Goal: Entertainment & Leisure: Consume media (video, audio)

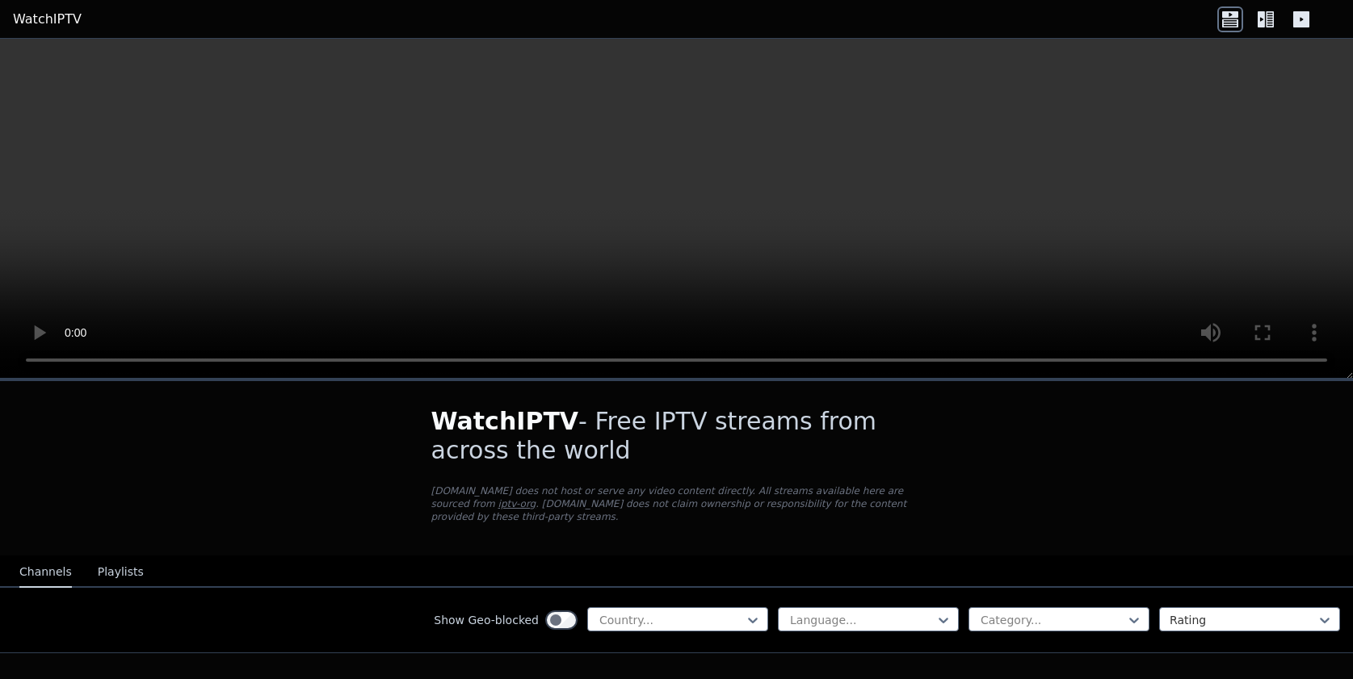
scroll to position [54, 0]
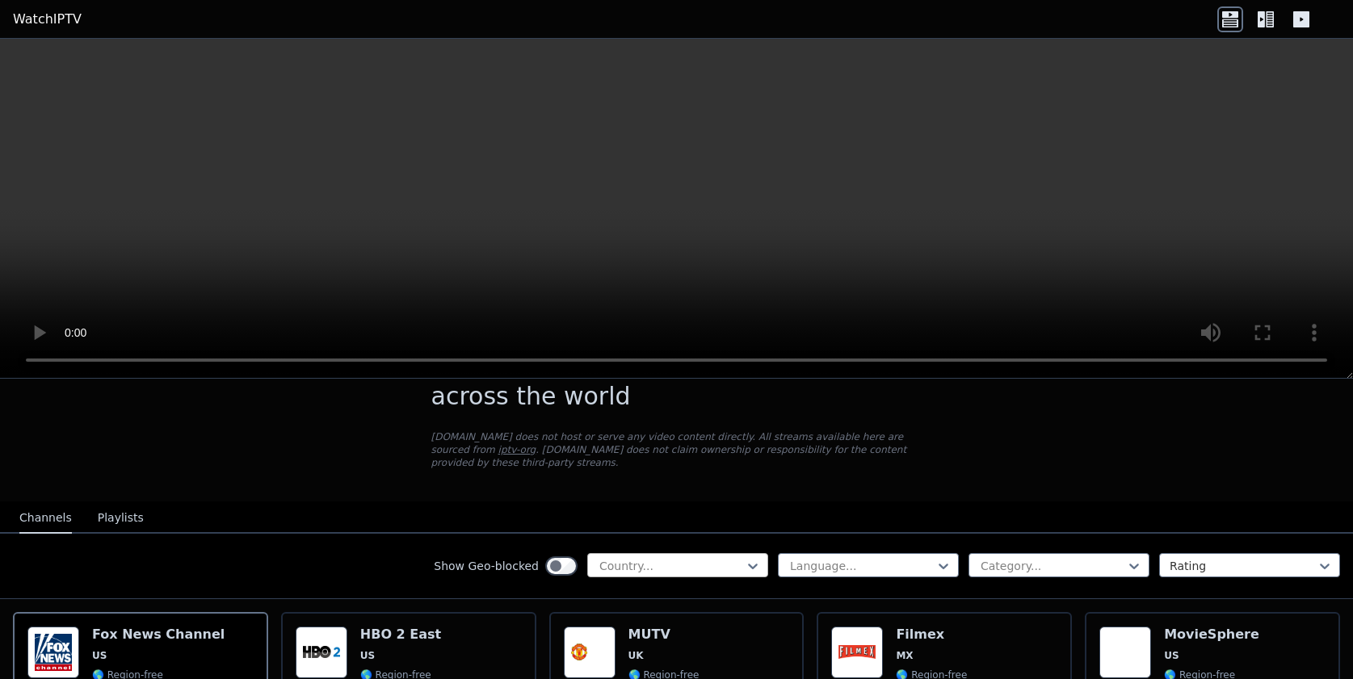
click at [705, 558] on div at bounding box center [671, 566] width 147 height 16
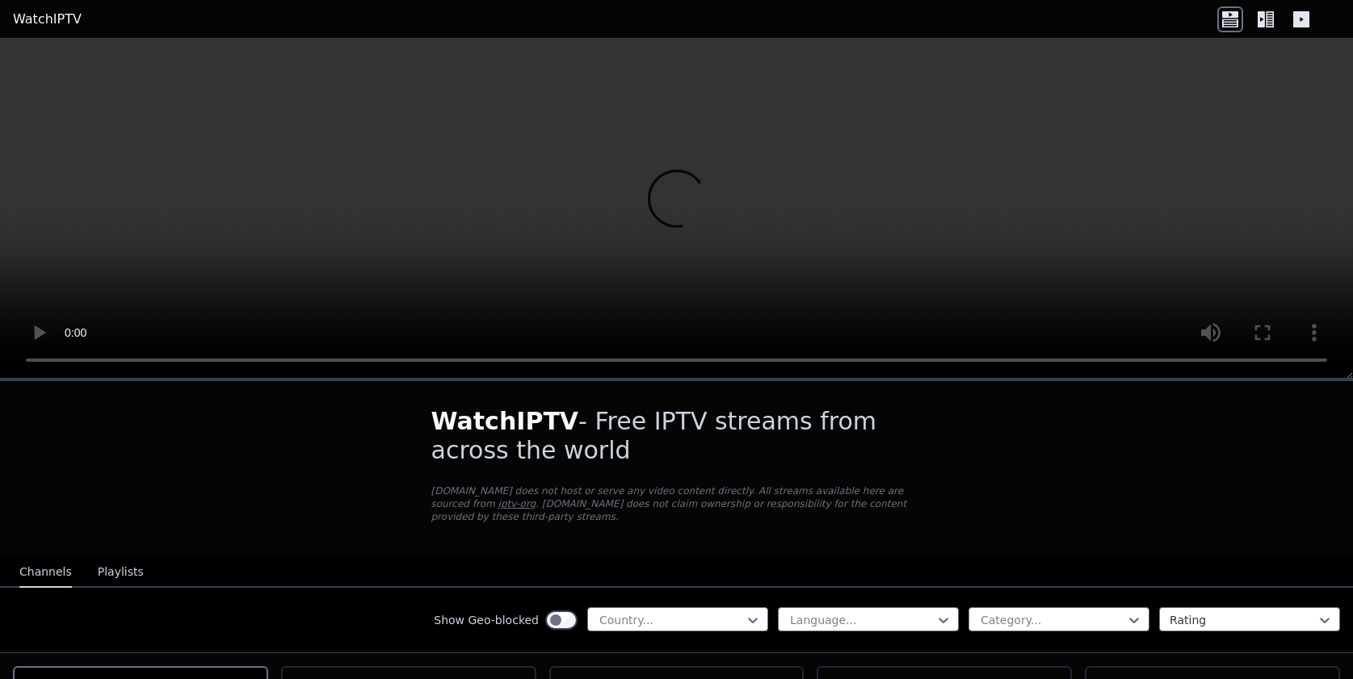
scroll to position [100, 0]
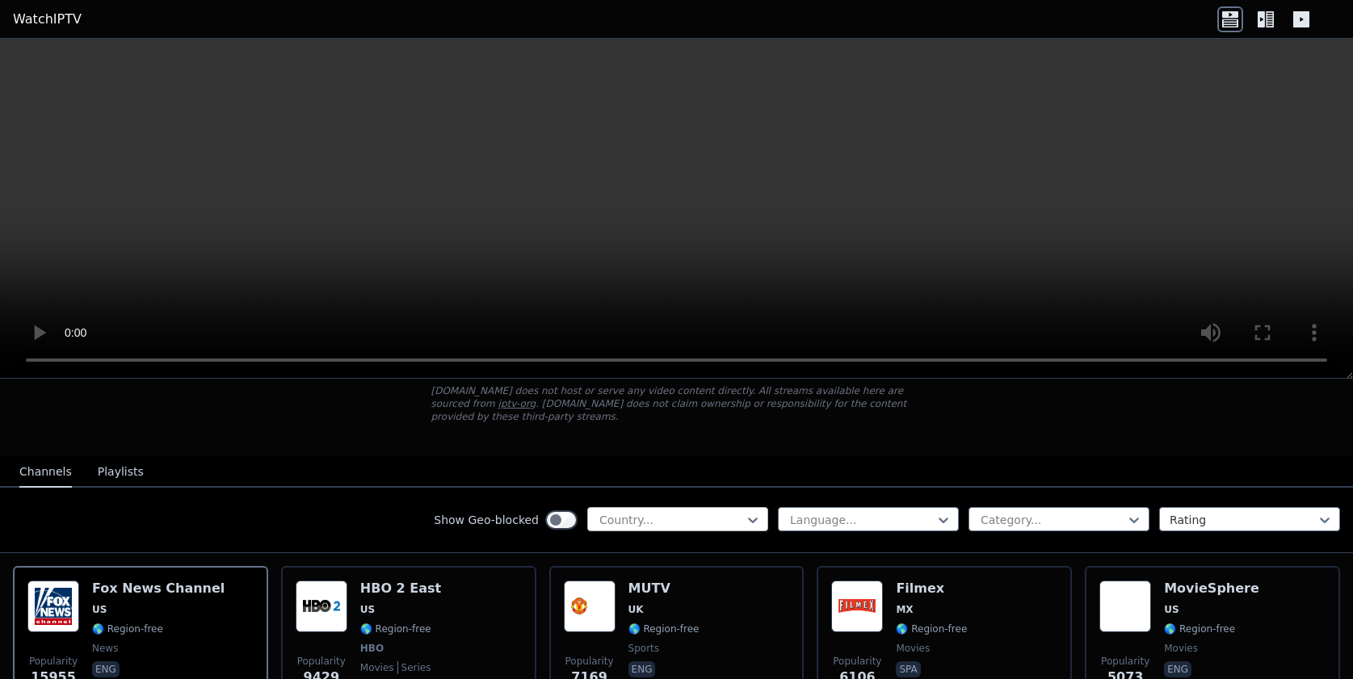
click at [676, 525] on div at bounding box center [671, 520] width 147 height 16
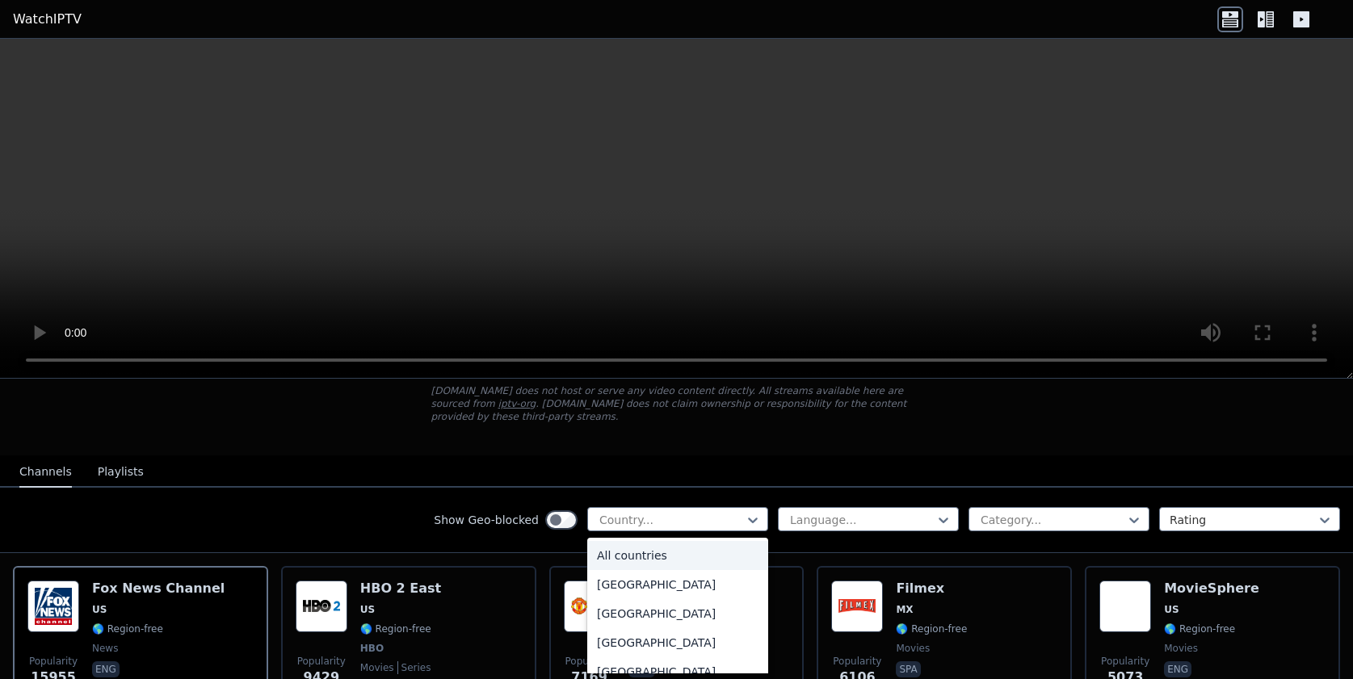
scroll to position [97, 0]
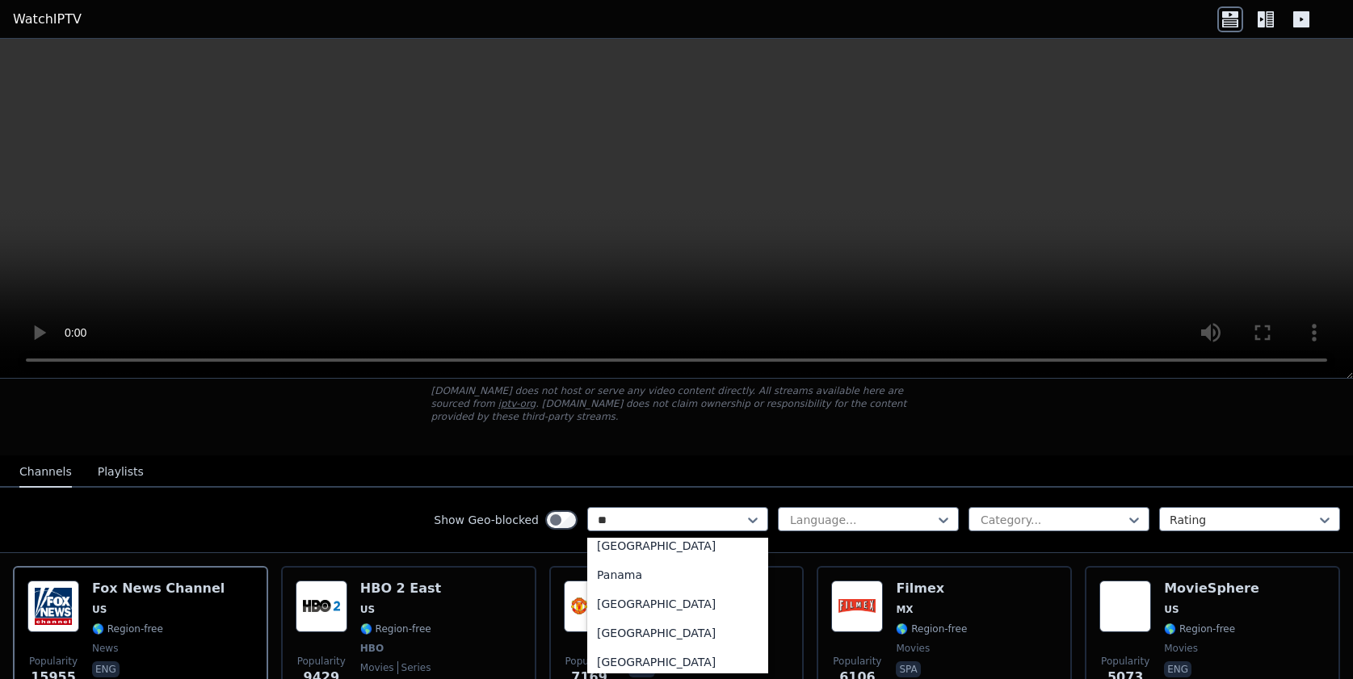
type input "***"
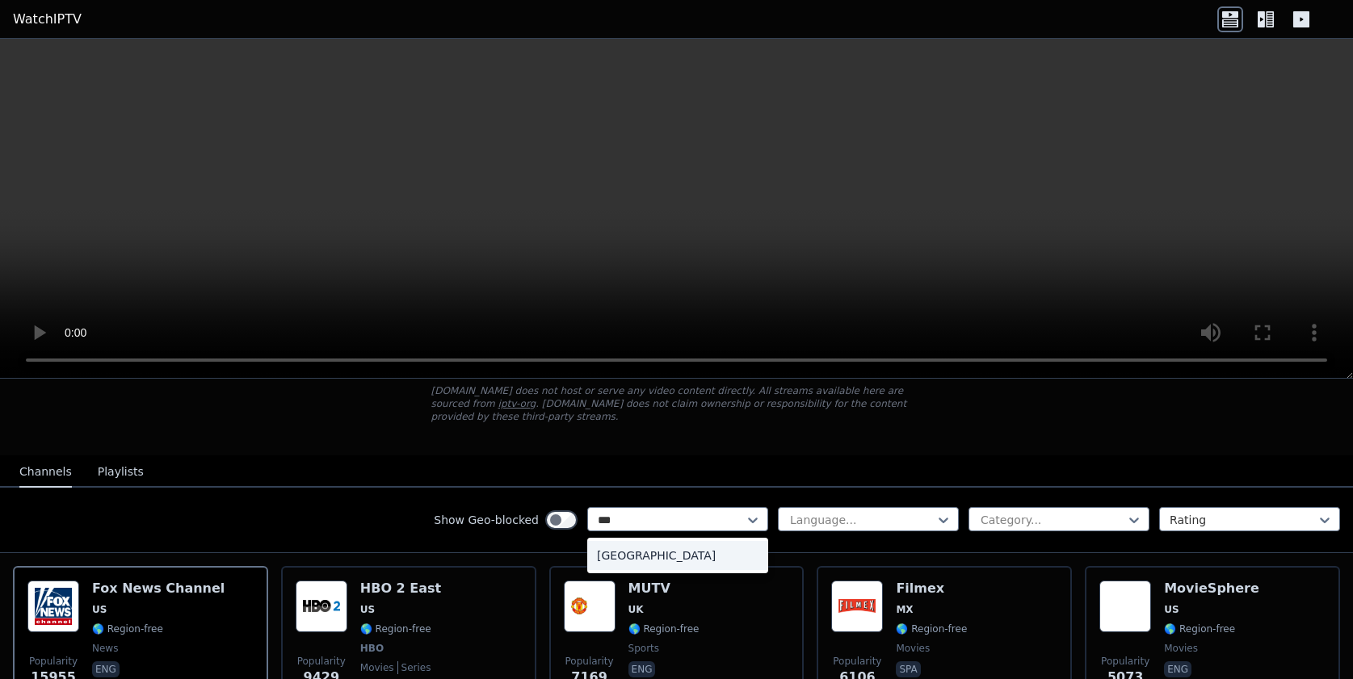
click at [635, 557] on div "[GEOGRAPHIC_DATA]" at bounding box center [677, 555] width 181 height 29
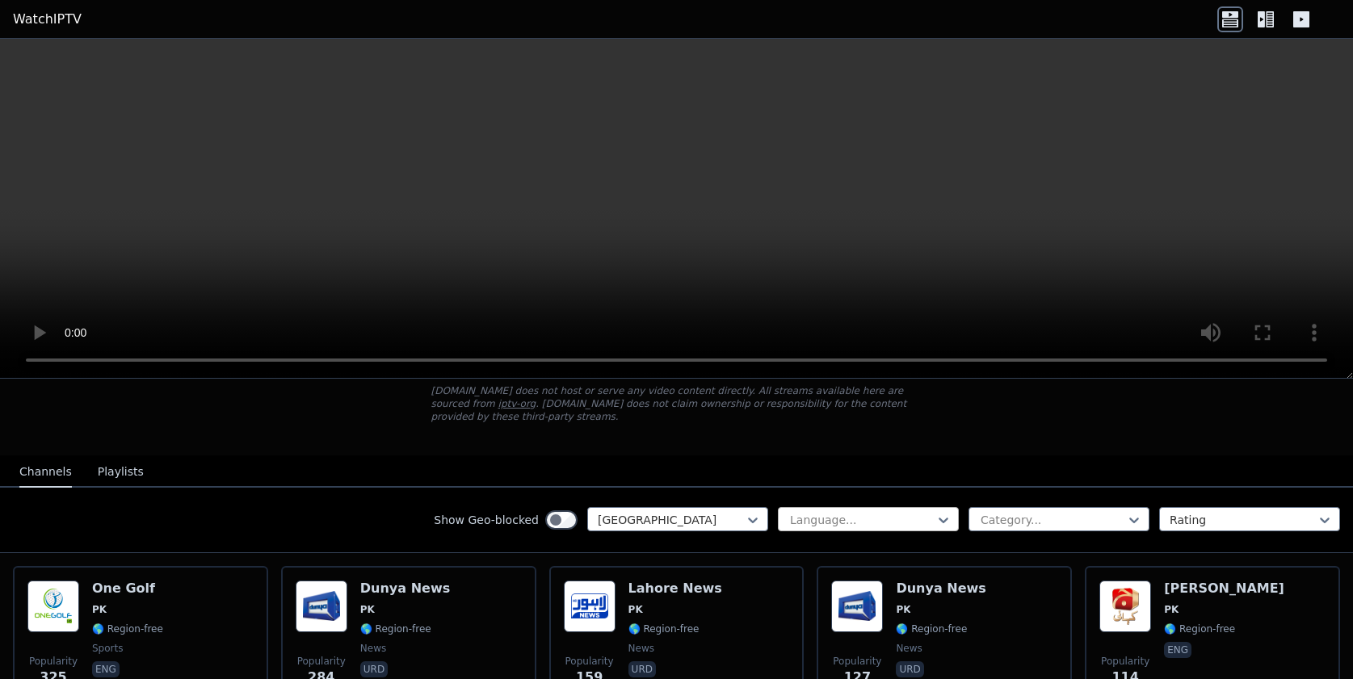
click at [834, 517] on div at bounding box center [861, 520] width 147 height 16
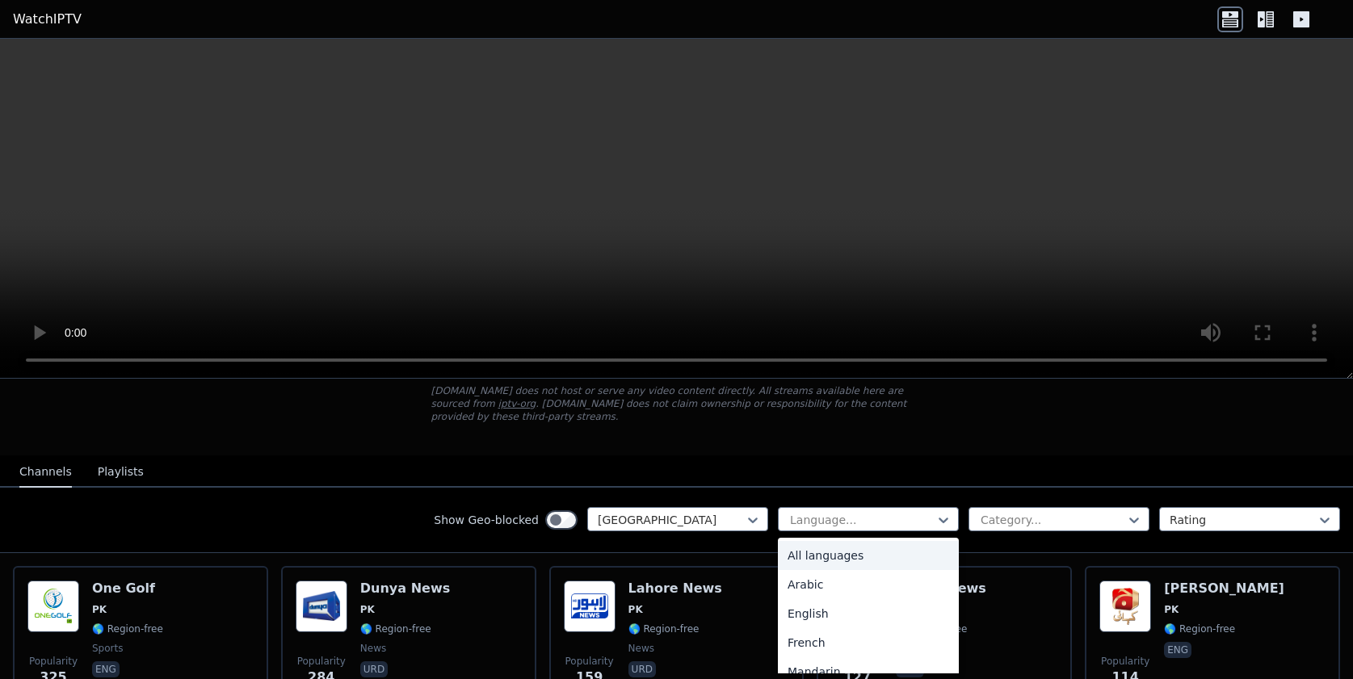
click at [817, 559] on div "All languages" at bounding box center [868, 555] width 181 height 29
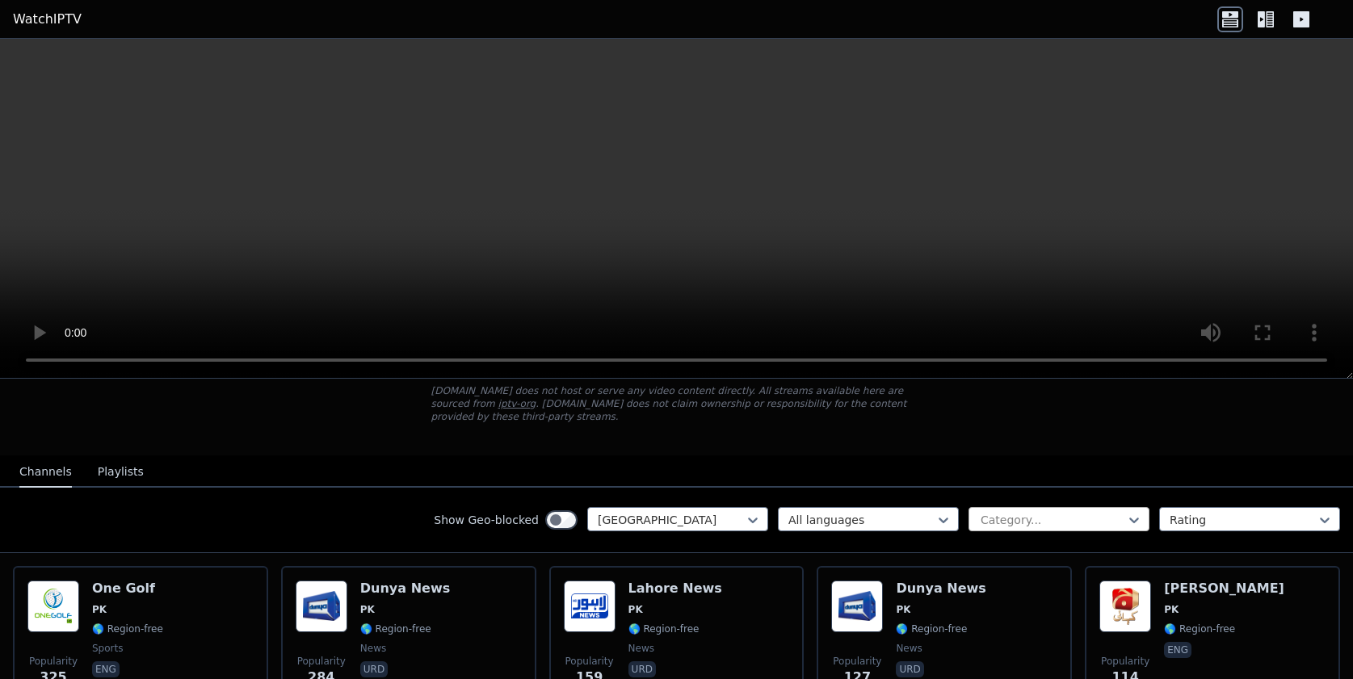
click at [1050, 515] on div at bounding box center [1052, 520] width 147 height 16
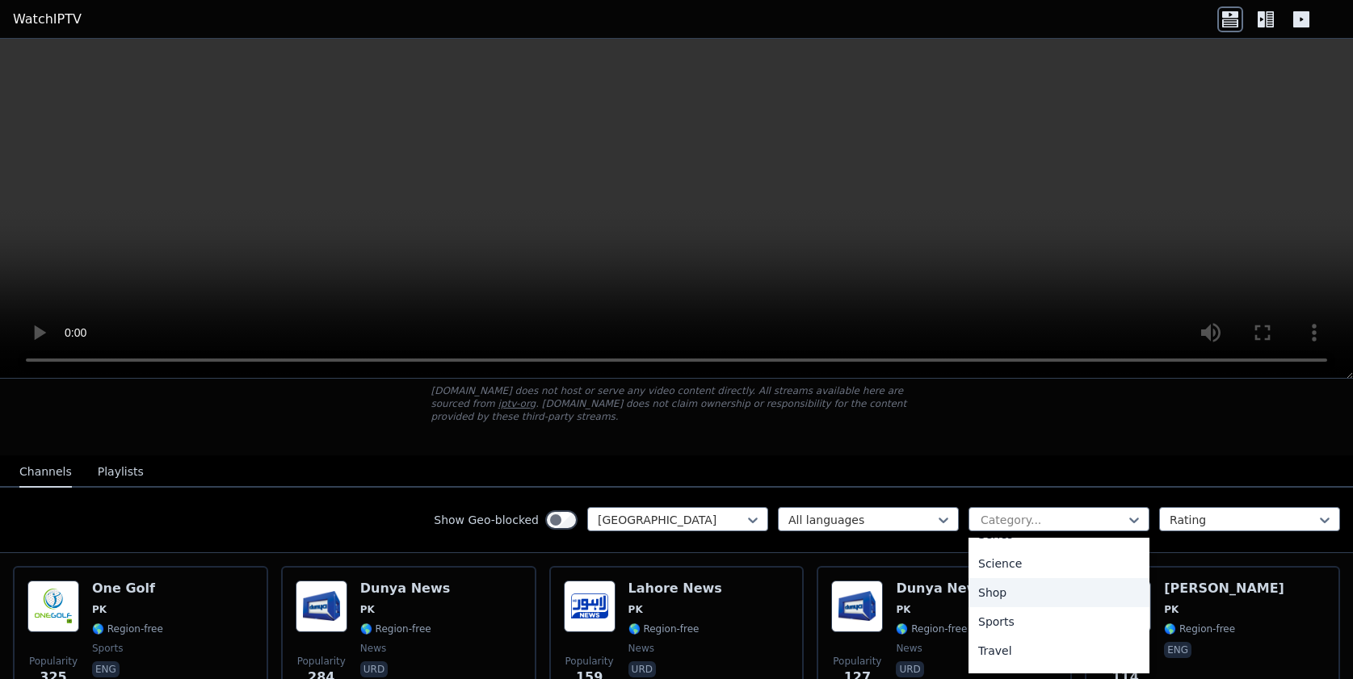
scroll to position [632, 0]
click at [1035, 620] on div "Sports" at bounding box center [1058, 621] width 181 height 29
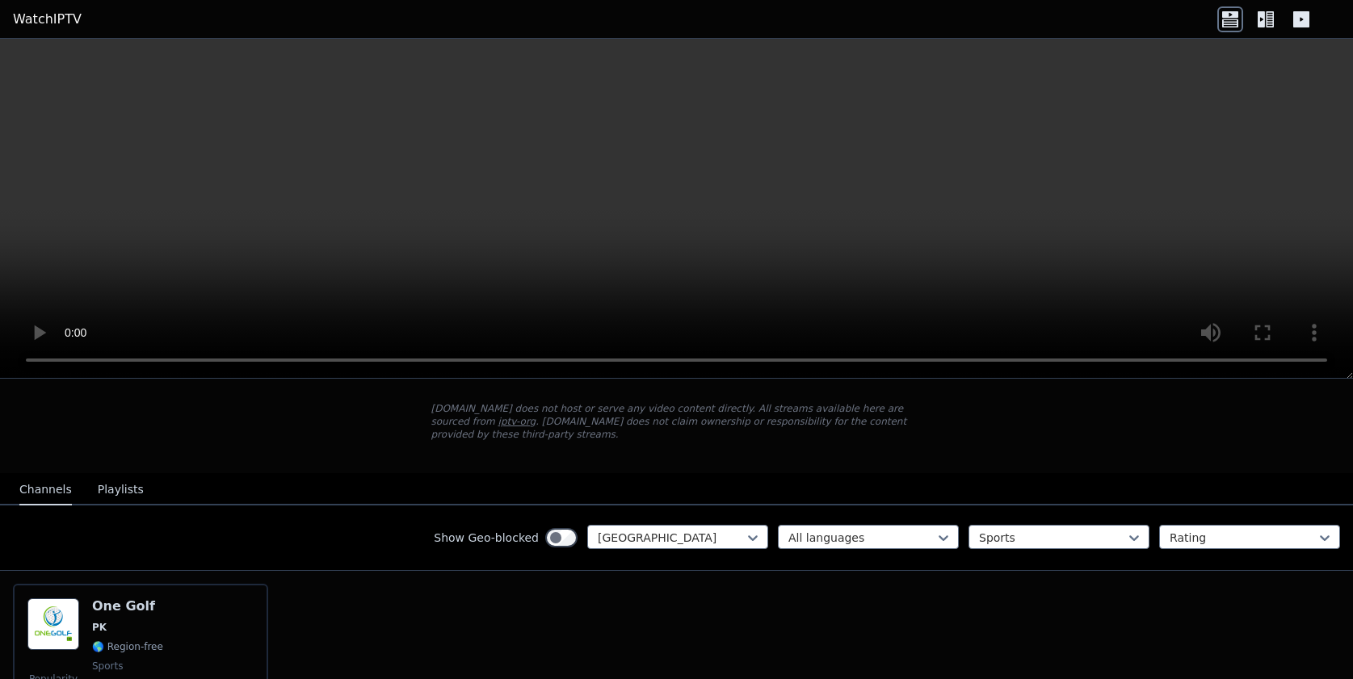
scroll to position [170, 0]
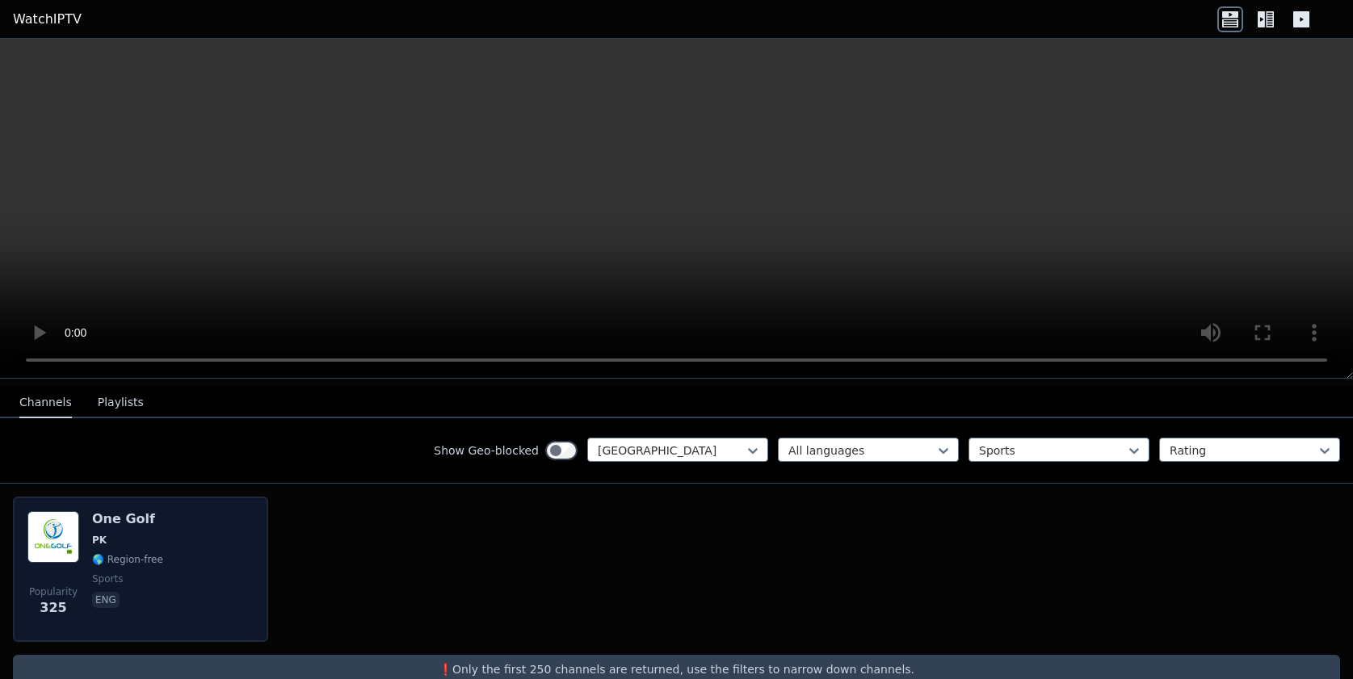
click at [65, 555] on img at bounding box center [53, 537] width 52 height 52
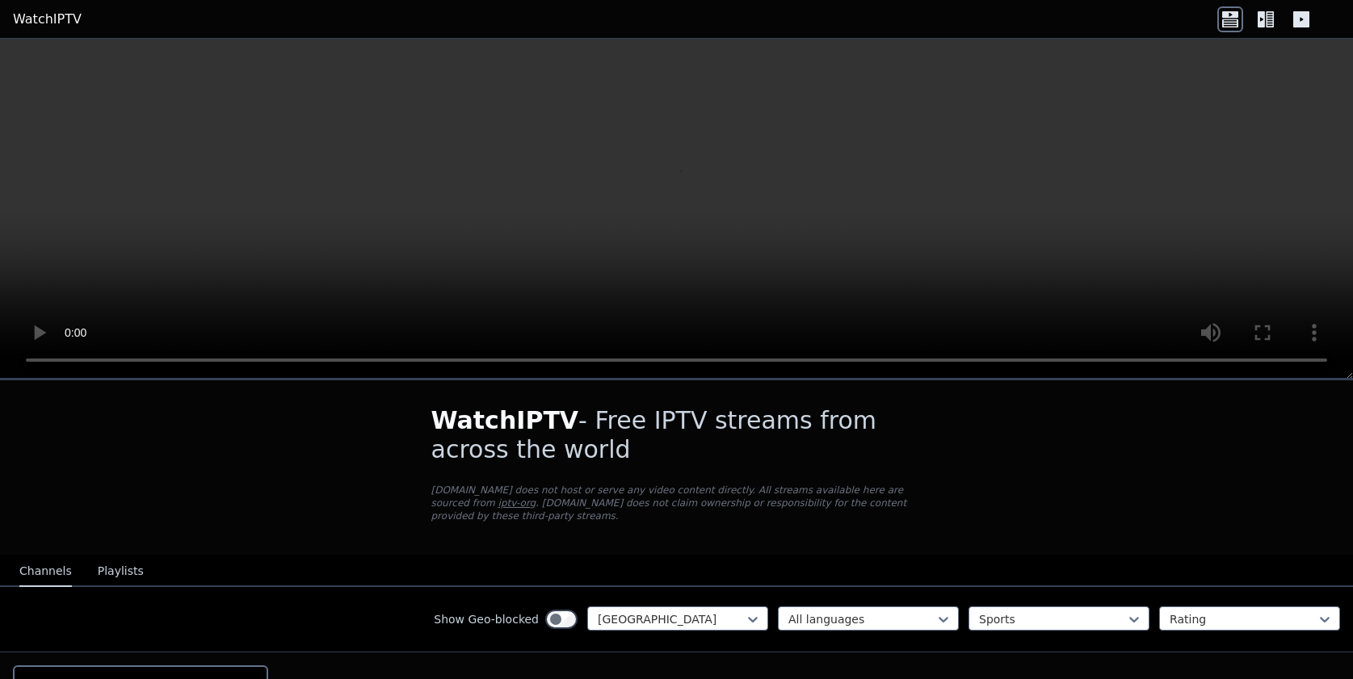
scroll to position [0, 0]
